Goal: Transaction & Acquisition: Purchase product/service

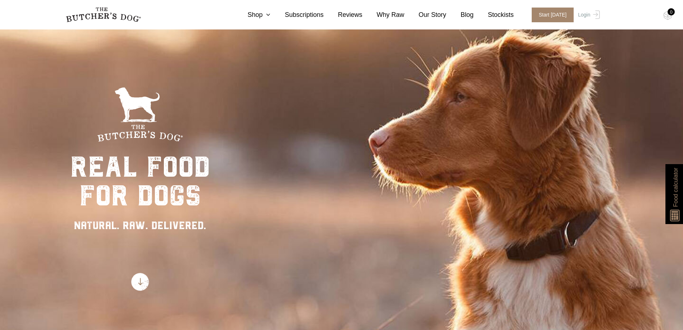
scroll to position [36, 0]
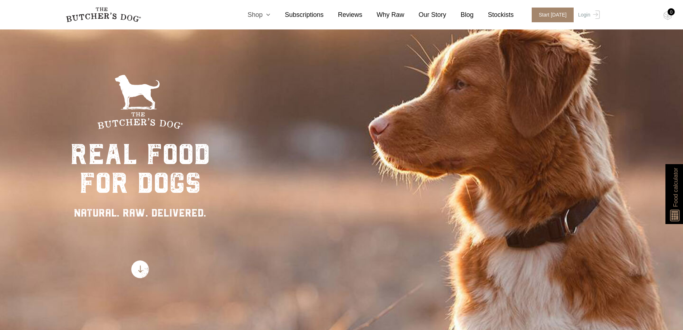
click at [270, 16] on icon at bounding box center [266, 14] width 8 height 6
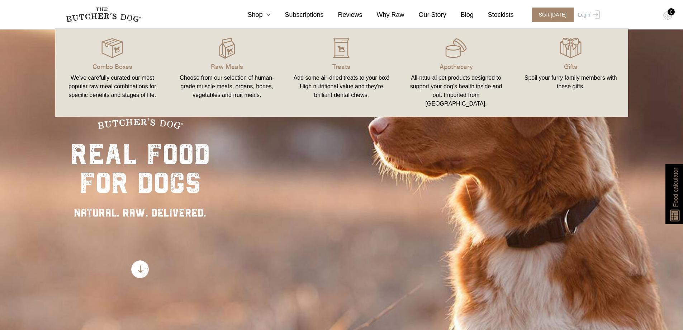
click at [233, 80] on div "Choose from our selection of human-grade muscle meats, organs, bones, vegetable…" at bounding box center [227, 87] width 98 height 26
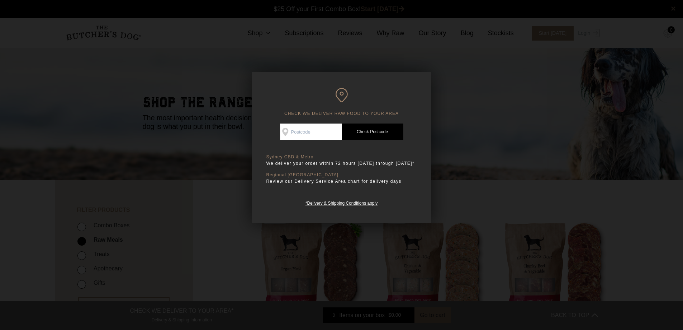
click at [294, 131] on input "Check Availability At" at bounding box center [311, 131] width 62 height 16
type input "2807"
click at [370, 131] on link "Check Postcode" at bounding box center [373, 131] width 62 height 16
